Goal: Information Seeking & Learning: Understand process/instructions

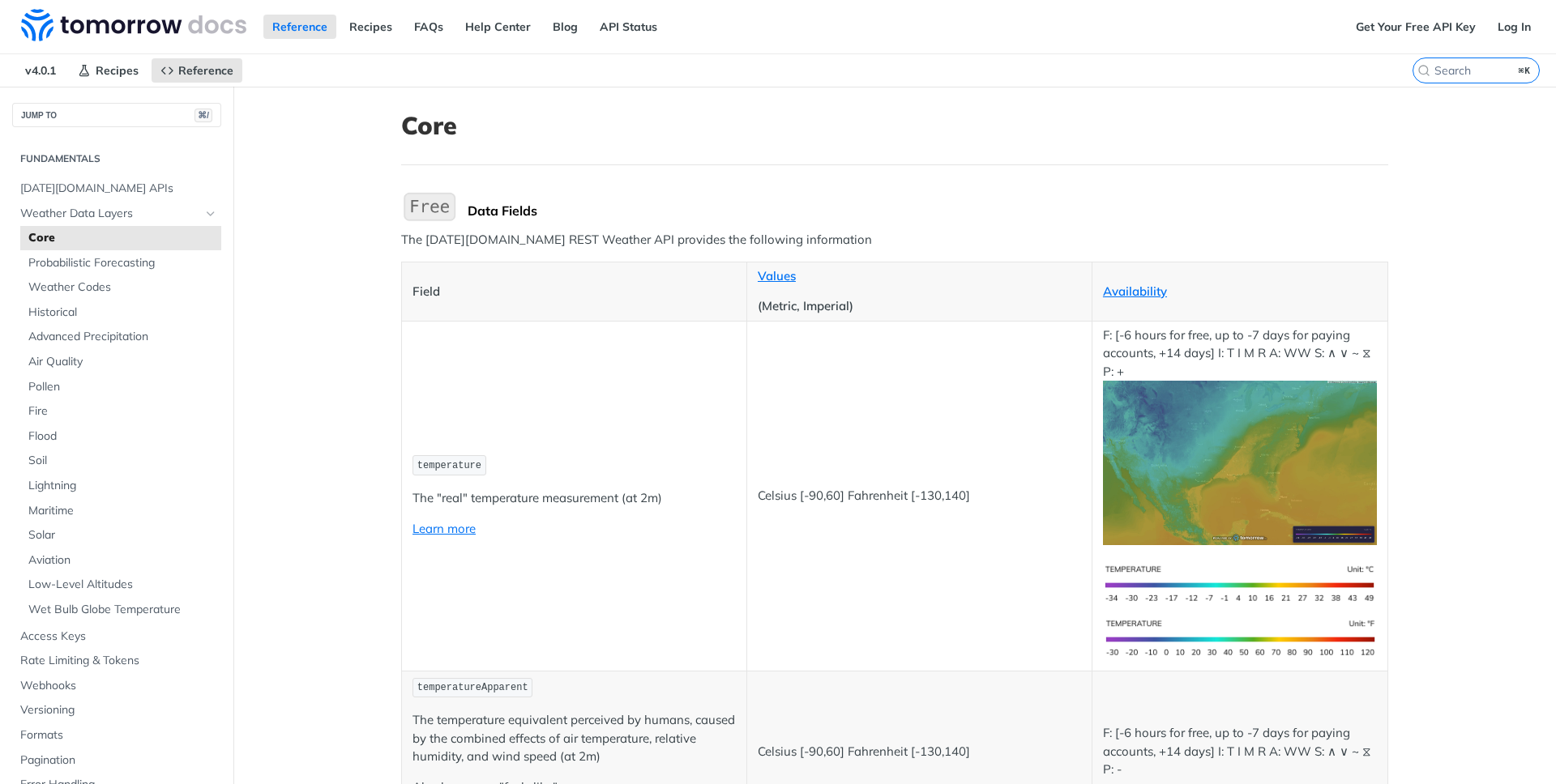
click at [1081, 44] on div "Reference Recipes FAQs Help Center Blog API Status" at bounding box center [674, 26] width 1347 height 53
click at [1512, 29] on link "Log In" at bounding box center [1515, 26] width 51 height 25
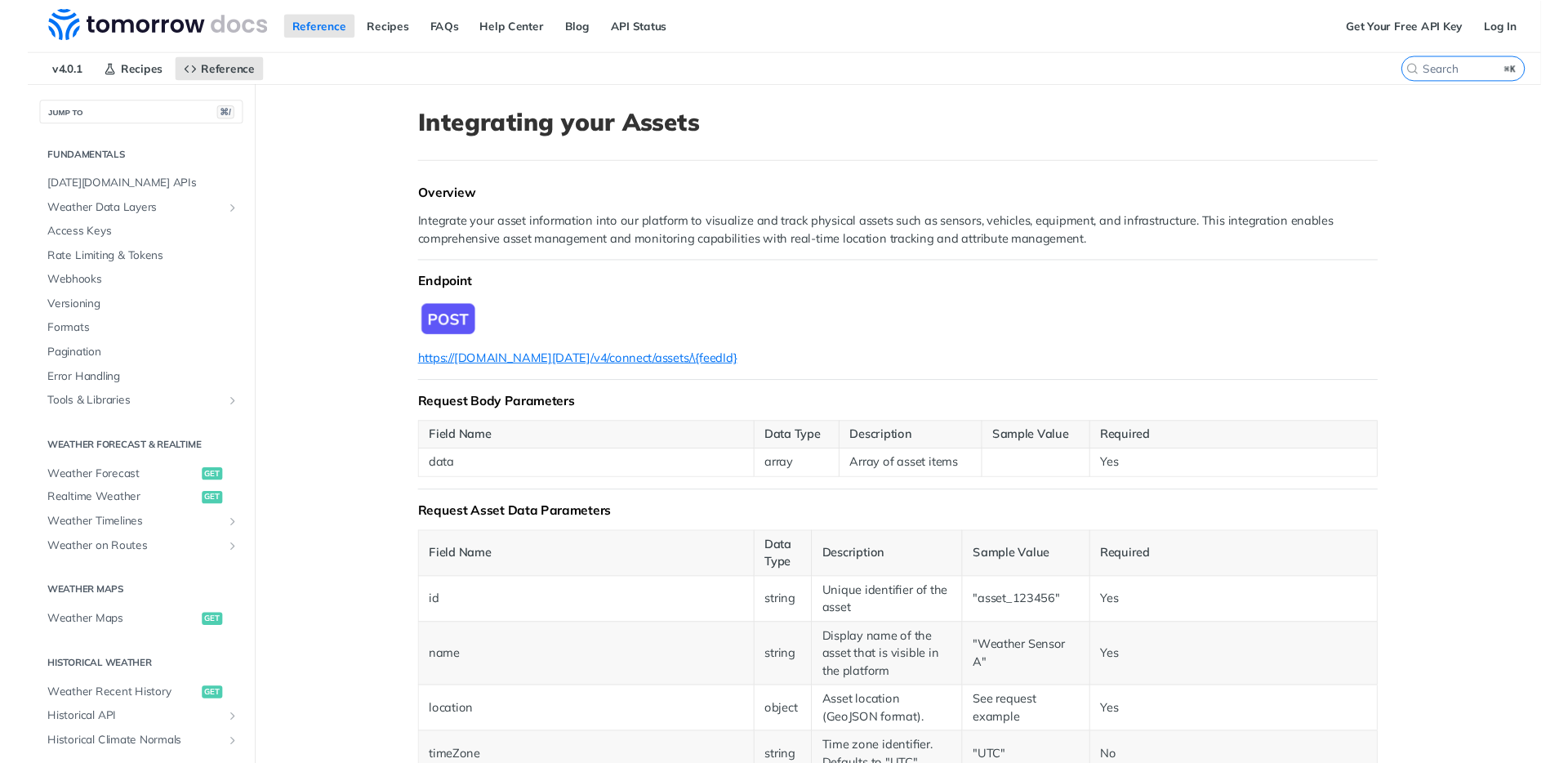
scroll to position [295, 0]
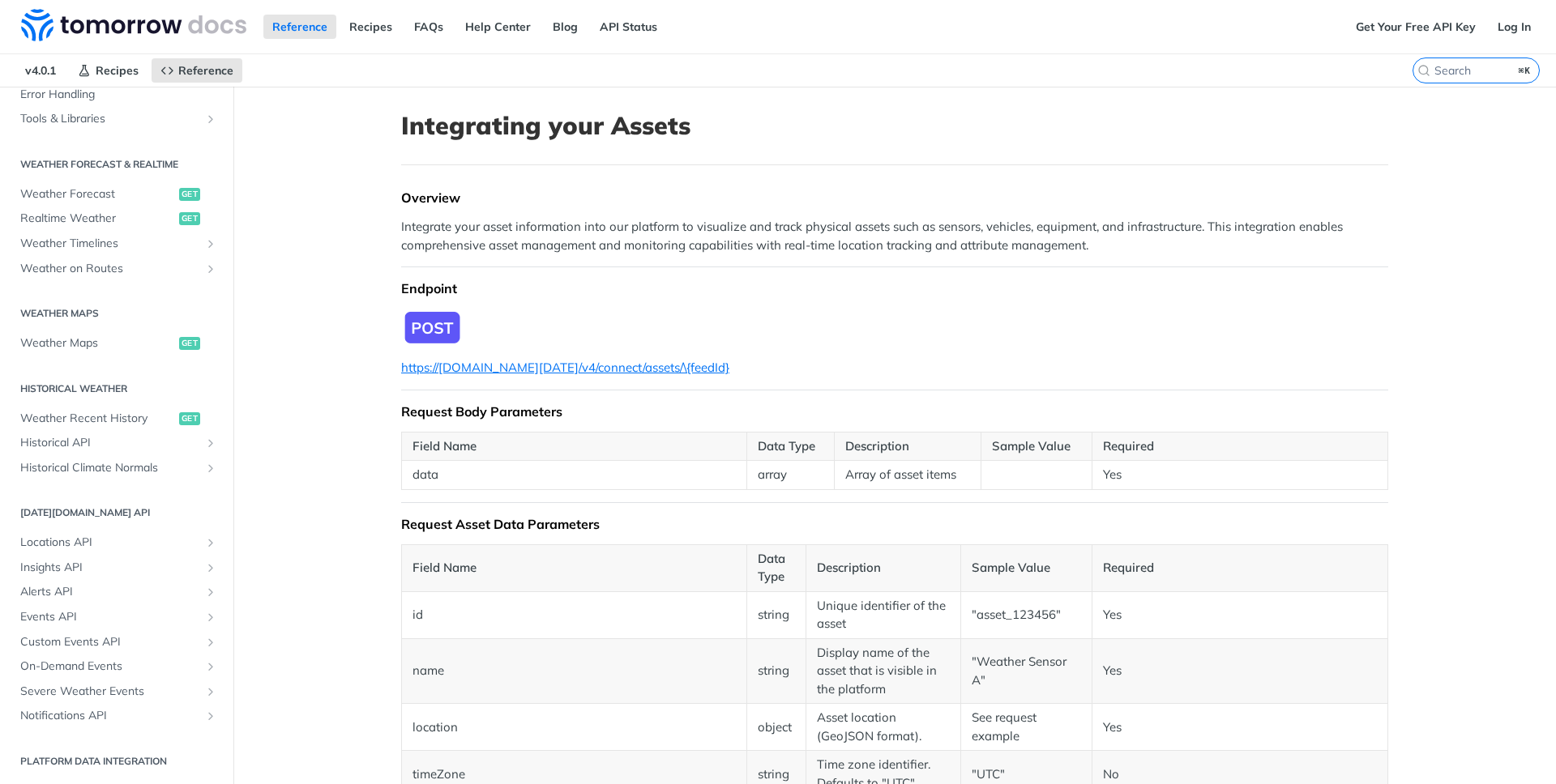
click at [929, 25] on div "Reference Recipes FAQs Help Center Blog API Status" at bounding box center [674, 26] width 1347 height 53
click at [600, 126] on h1 "Integrating your Assets" at bounding box center [894, 125] width 987 height 29
